Goal: Find contact information: Find contact information

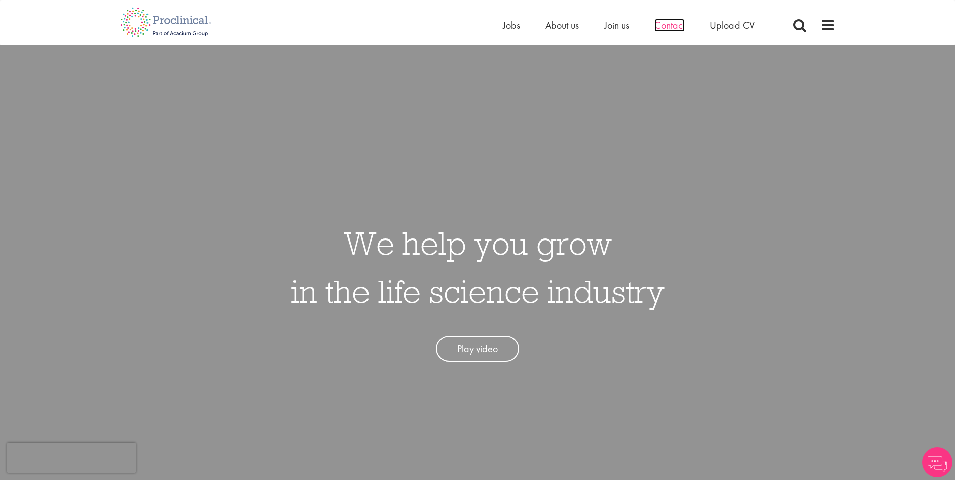
click at [674, 28] on span "Contact" at bounding box center [669, 25] width 30 height 13
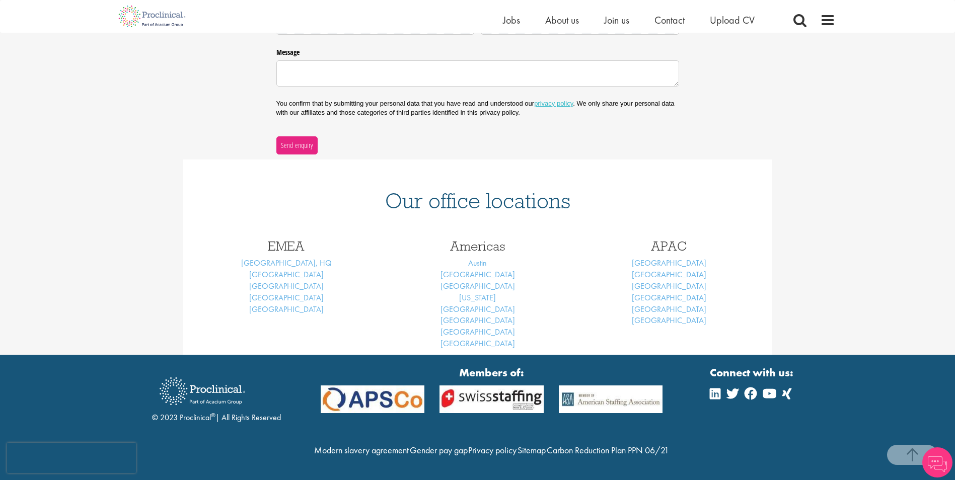
scroll to position [302, 0]
click at [470, 269] on link "[GEOGRAPHIC_DATA]" at bounding box center [477, 274] width 74 height 11
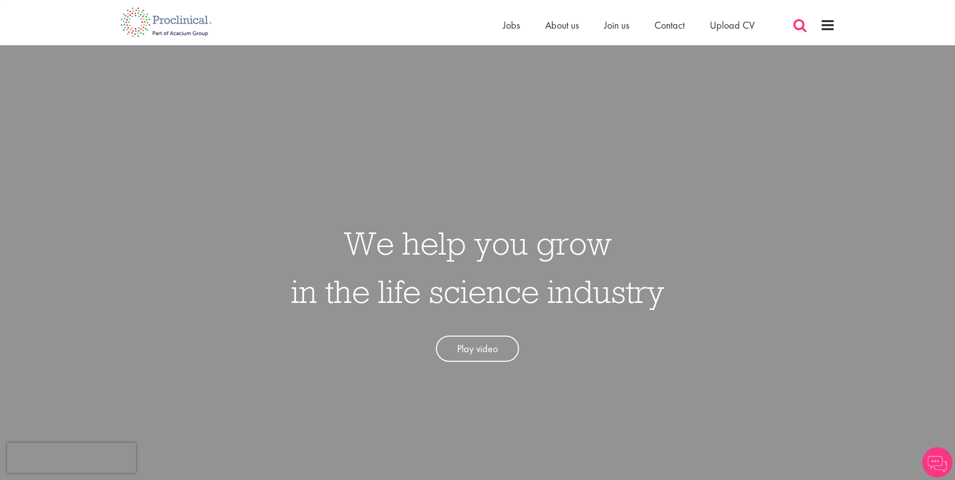
click at [805, 25] on span at bounding box center [799, 25] width 15 height 15
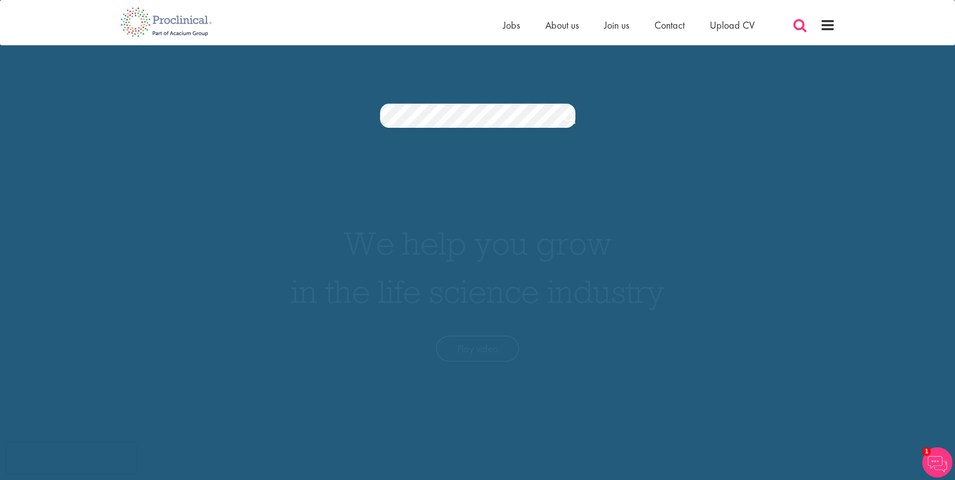
click at [803, 27] on span at bounding box center [799, 25] width 15 height 15
click at [826, 27] on span at bounding box center [827, 25] width 15 height 15
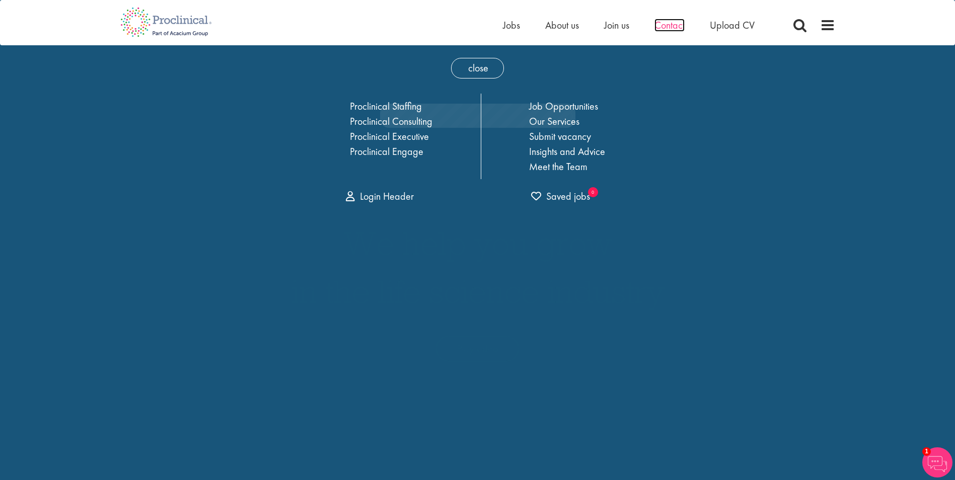
click at [659, 28] on span "Contact" at bounding box center [669, 25] width 30 height 13
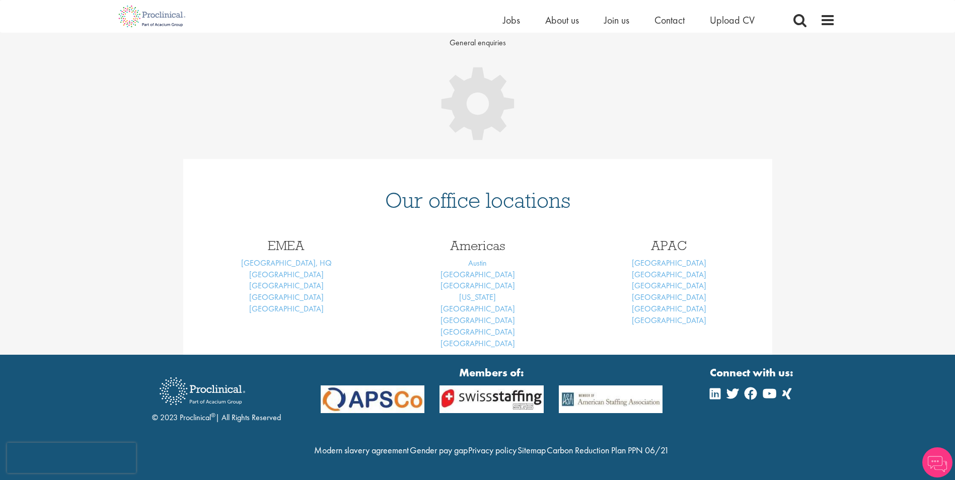
scroll to position [129, 0]
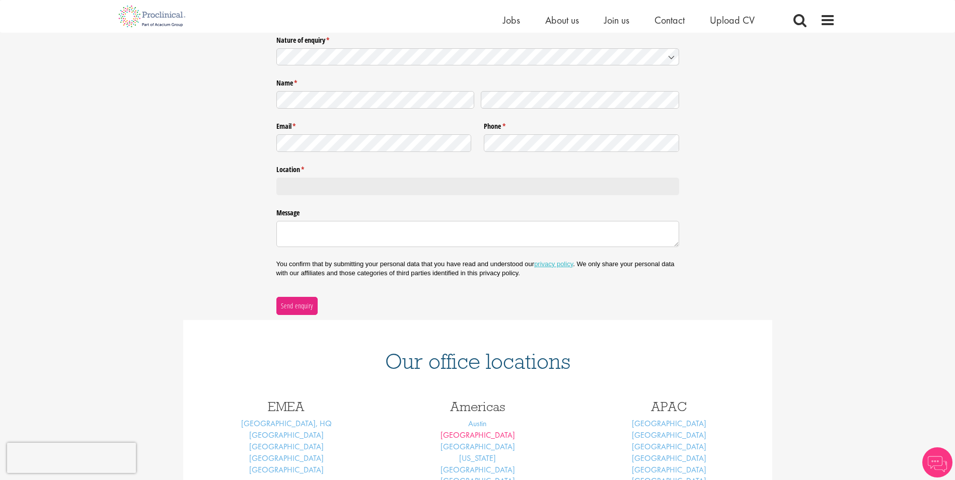
click at [469, 252] on div "Nature of enquiry * (required) Name * (required) Email * (required) Phone * (re…" at bounding box center [477, 173] width 403 height 283
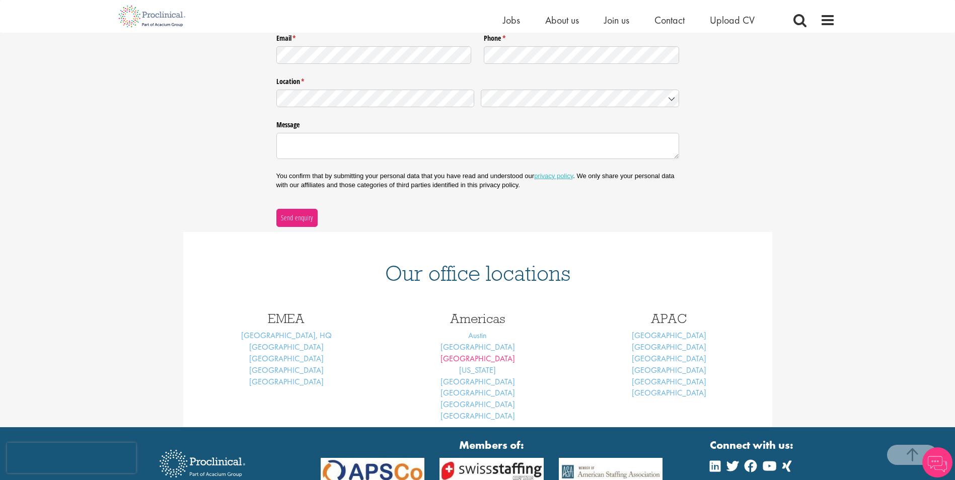
scroll to position [311, 0]
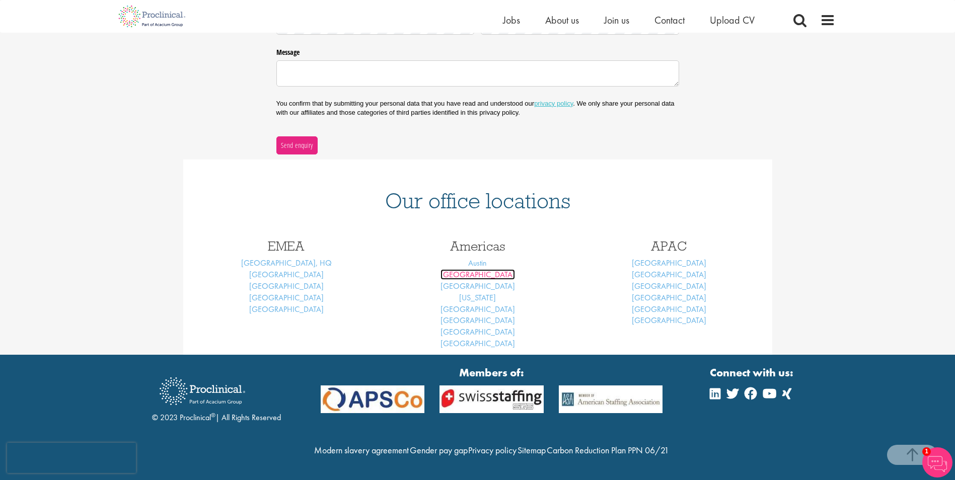
click at [481, 269] on link "[GEOGRAPHIC_DATA]" at bounding box center [477, 274] width 74 height 11
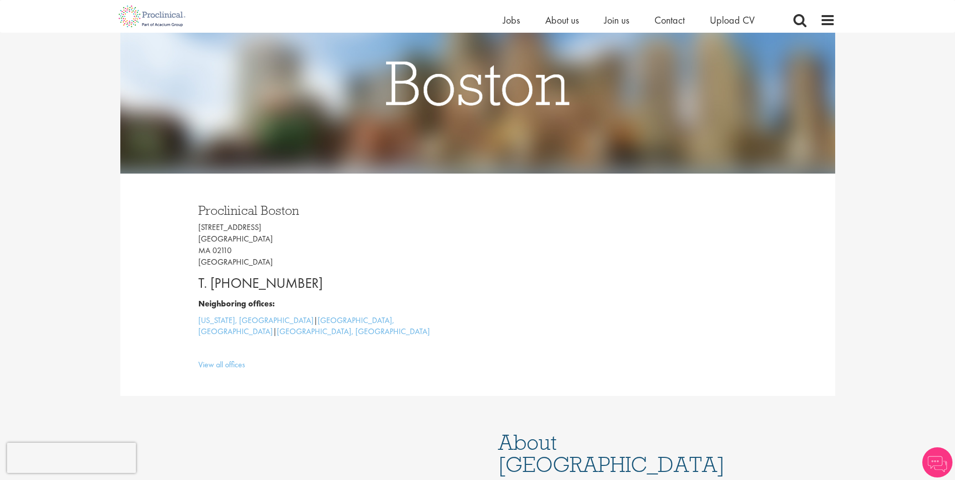
scroll to position [151, 0]
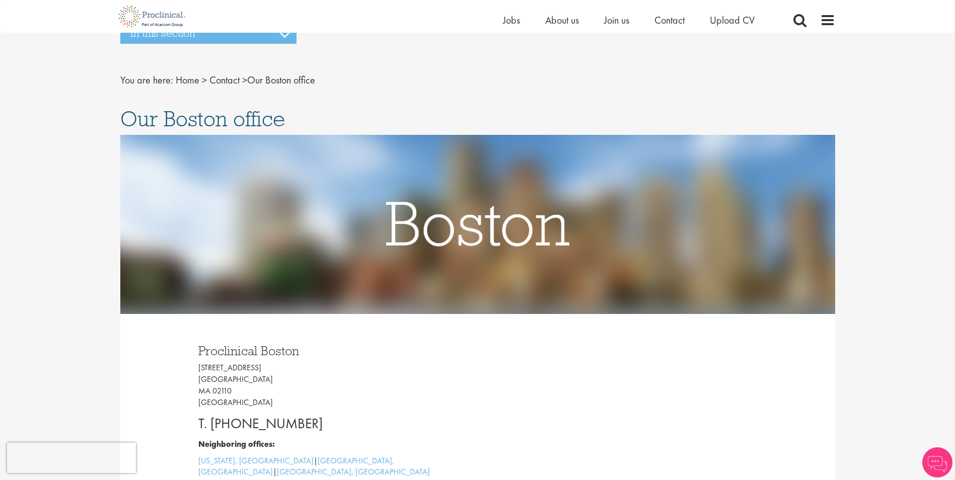
scroll to position [151, 0]
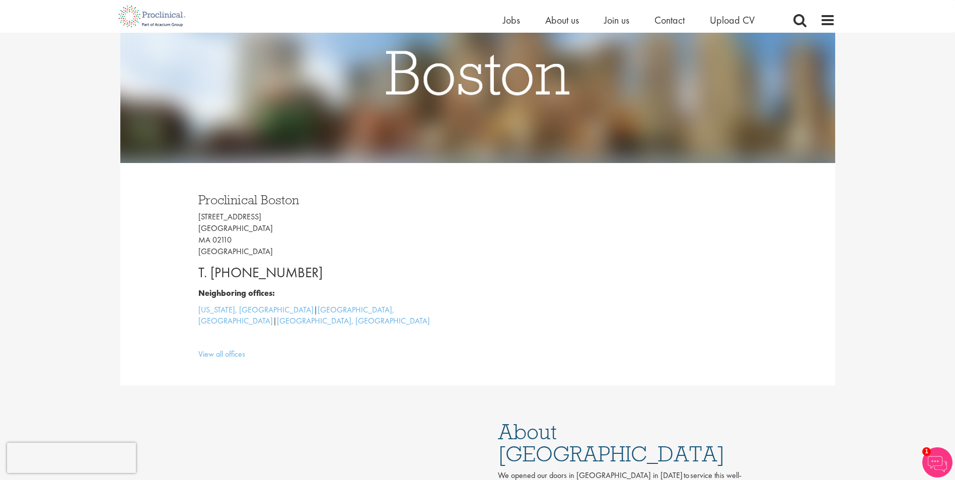
drag, startPoint x: 316, startPoint y: 273, endPoint x: 228, endPoint y: 279, distance: 87.8
click at [228, 279] on p "T. [PHONE_NUMBER]" at bounding box center [334, 273] width 272 height 20
